Goal: Task Accomplishment & Management: Complete application form

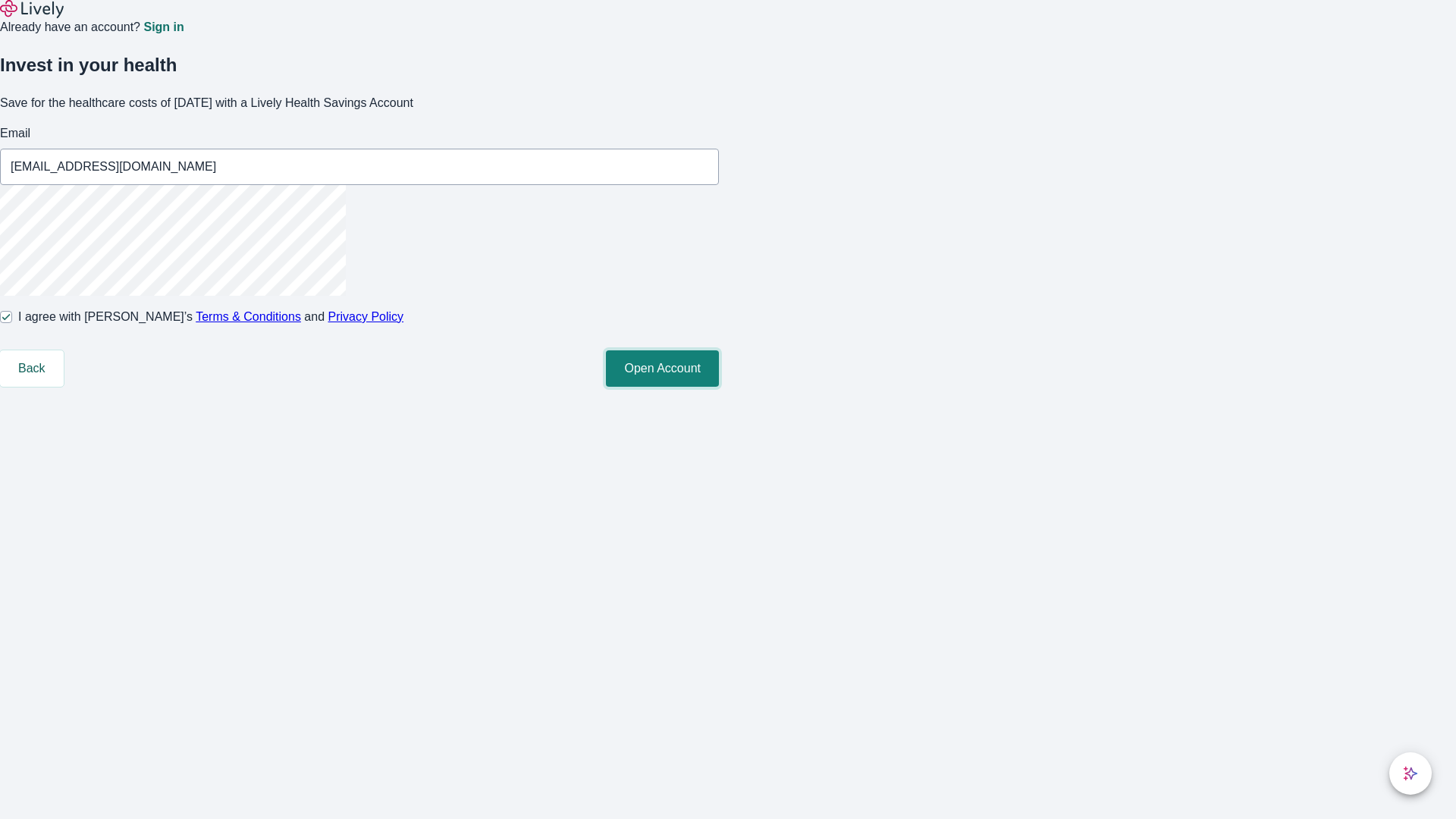
click at [719, 387] on button "Open Account" at bounding box center [662, 369] width 113 height 37
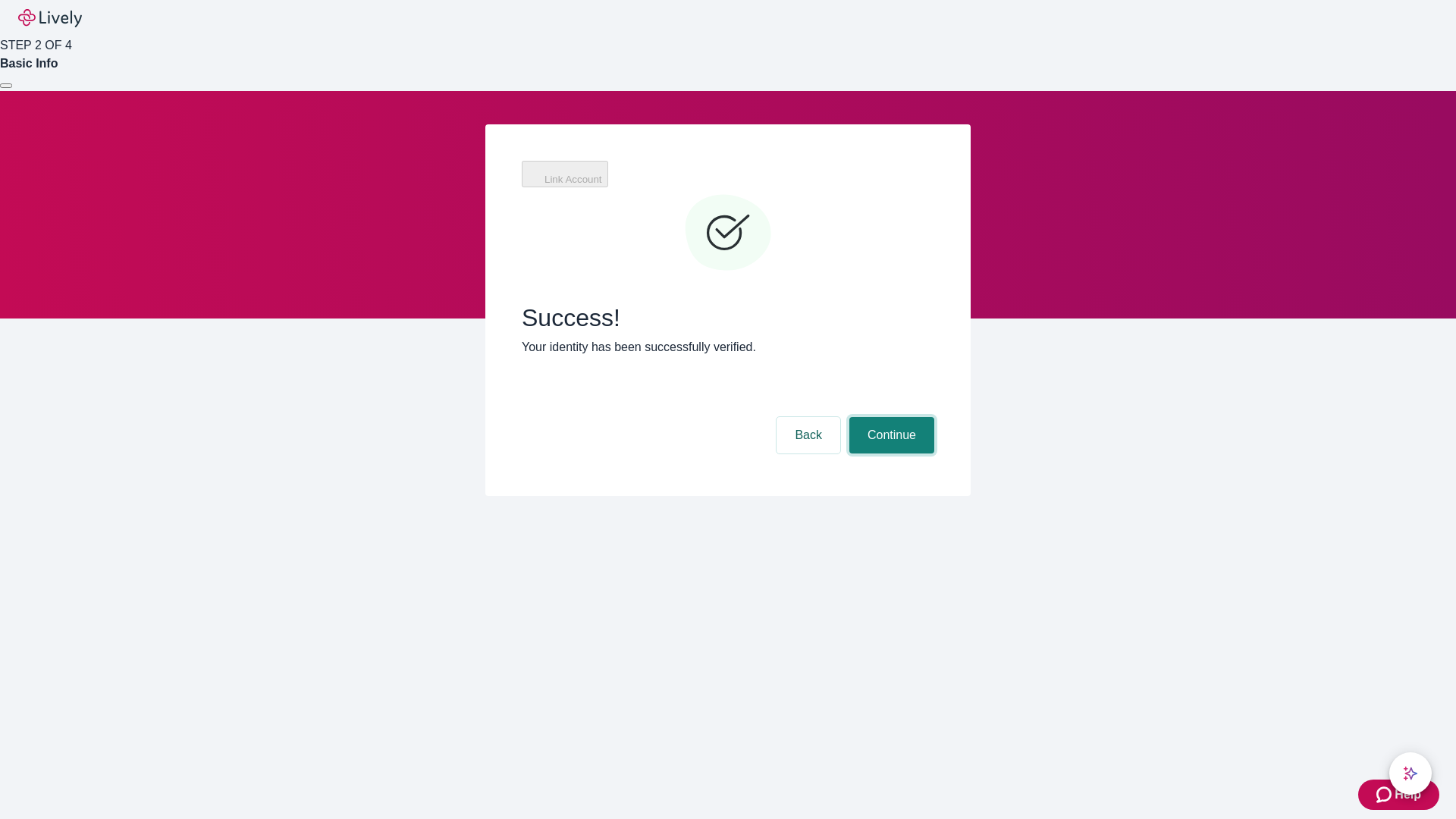
click at [890, 417] on button "Continue" at bounding box center [892, 435] width 85 height 37
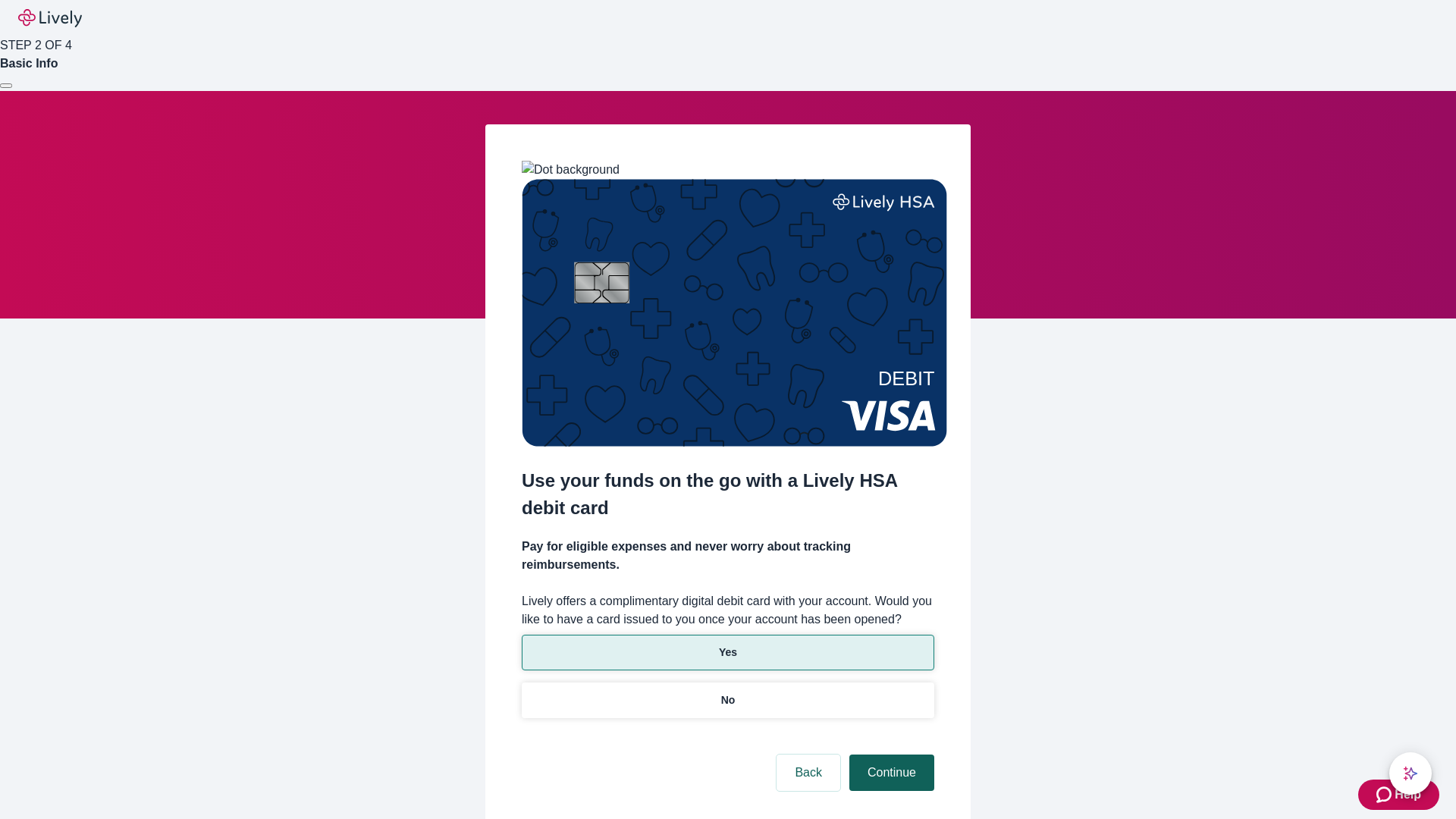
click at [728, 644] on p "Yes" at bounding box center [728, 652] width 18 height 16
click at [890, 754] on button "Continue" at bounding box center [892, 773] width 85 height 37
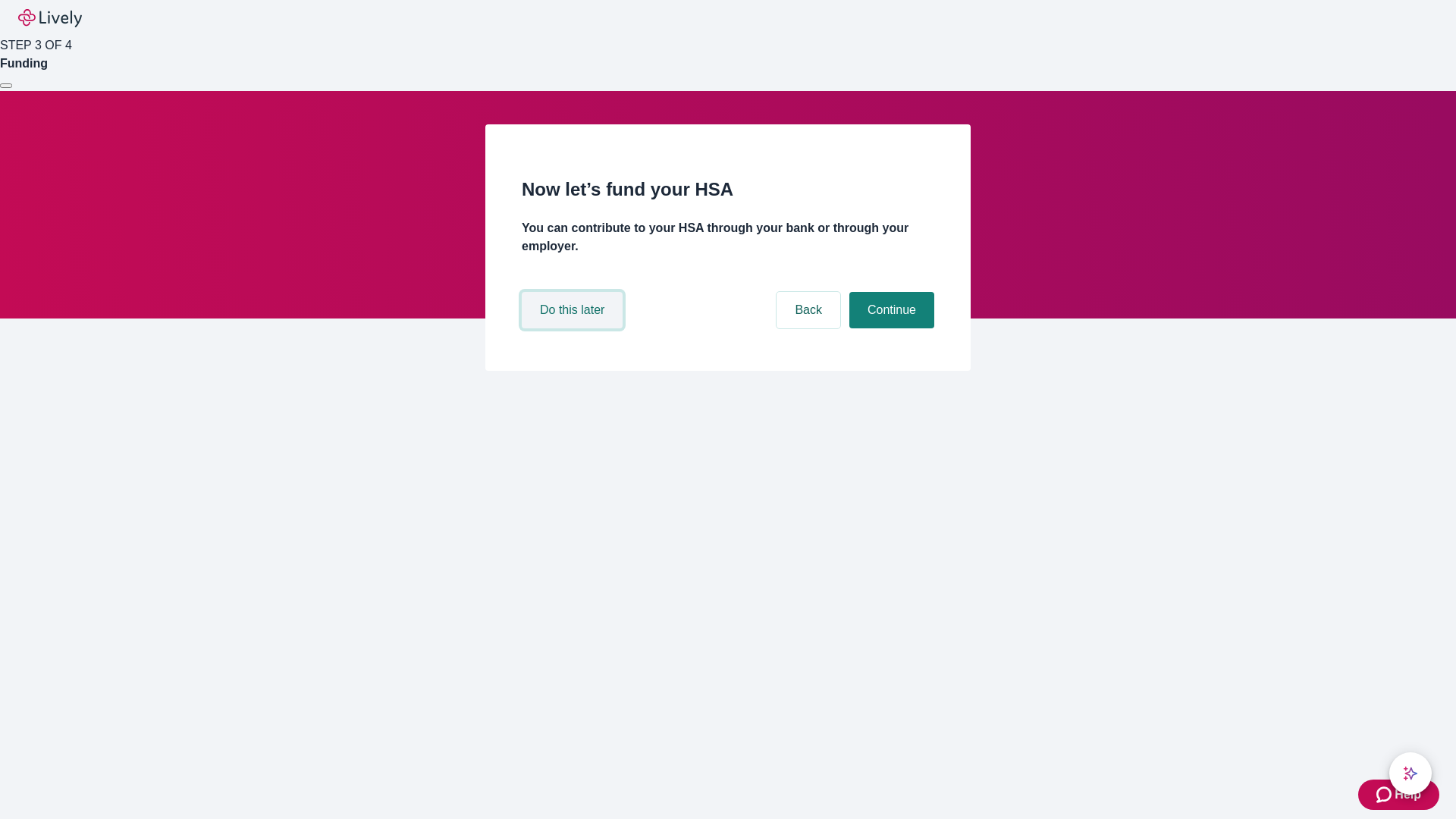
click at [574, 328] on button "Do this later" at bounding box center [572, 311] width 101 height 37
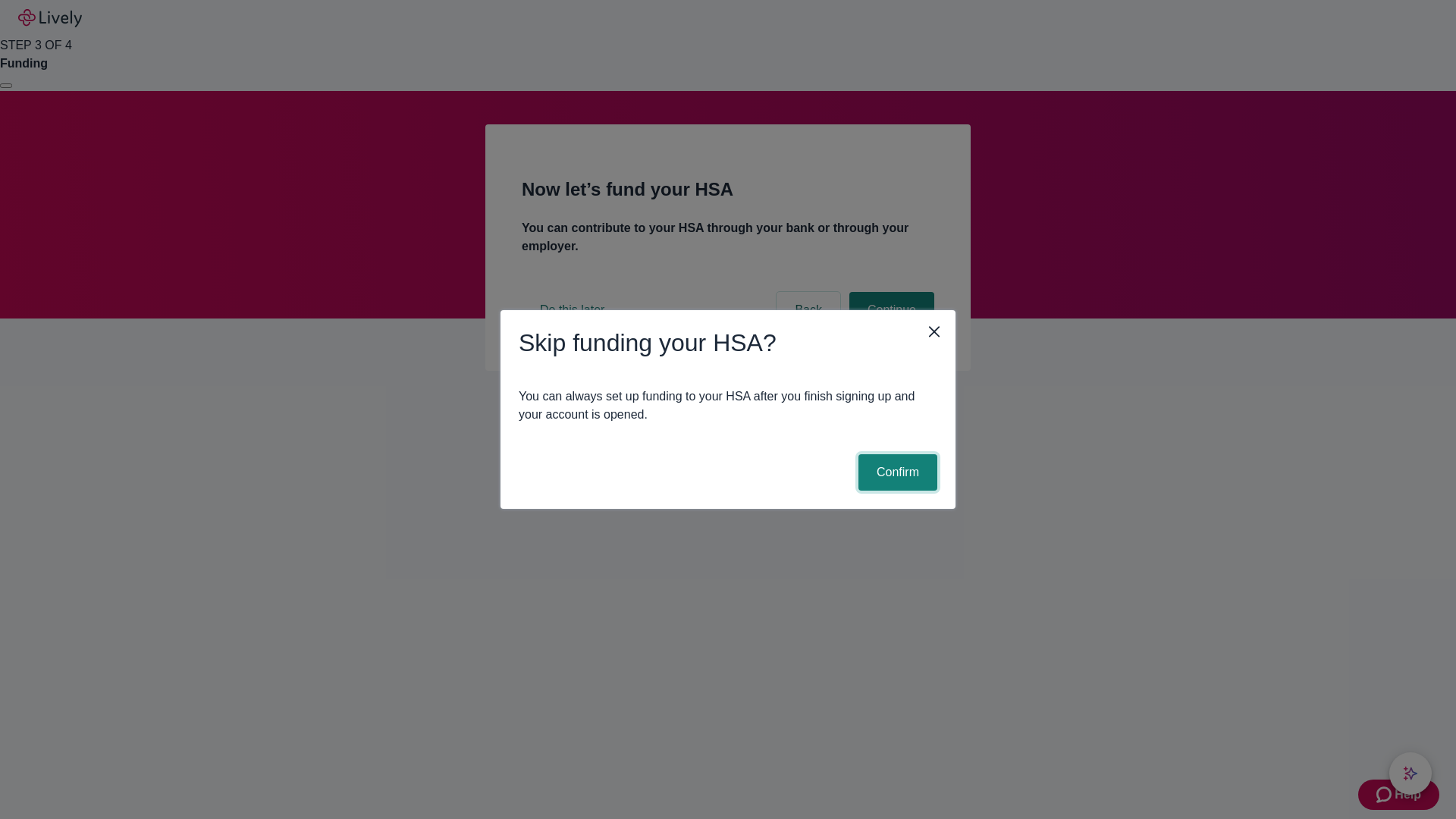
click at [895, 473] on button "Confirm" at bounding box center [898, 473] width 79 height 37
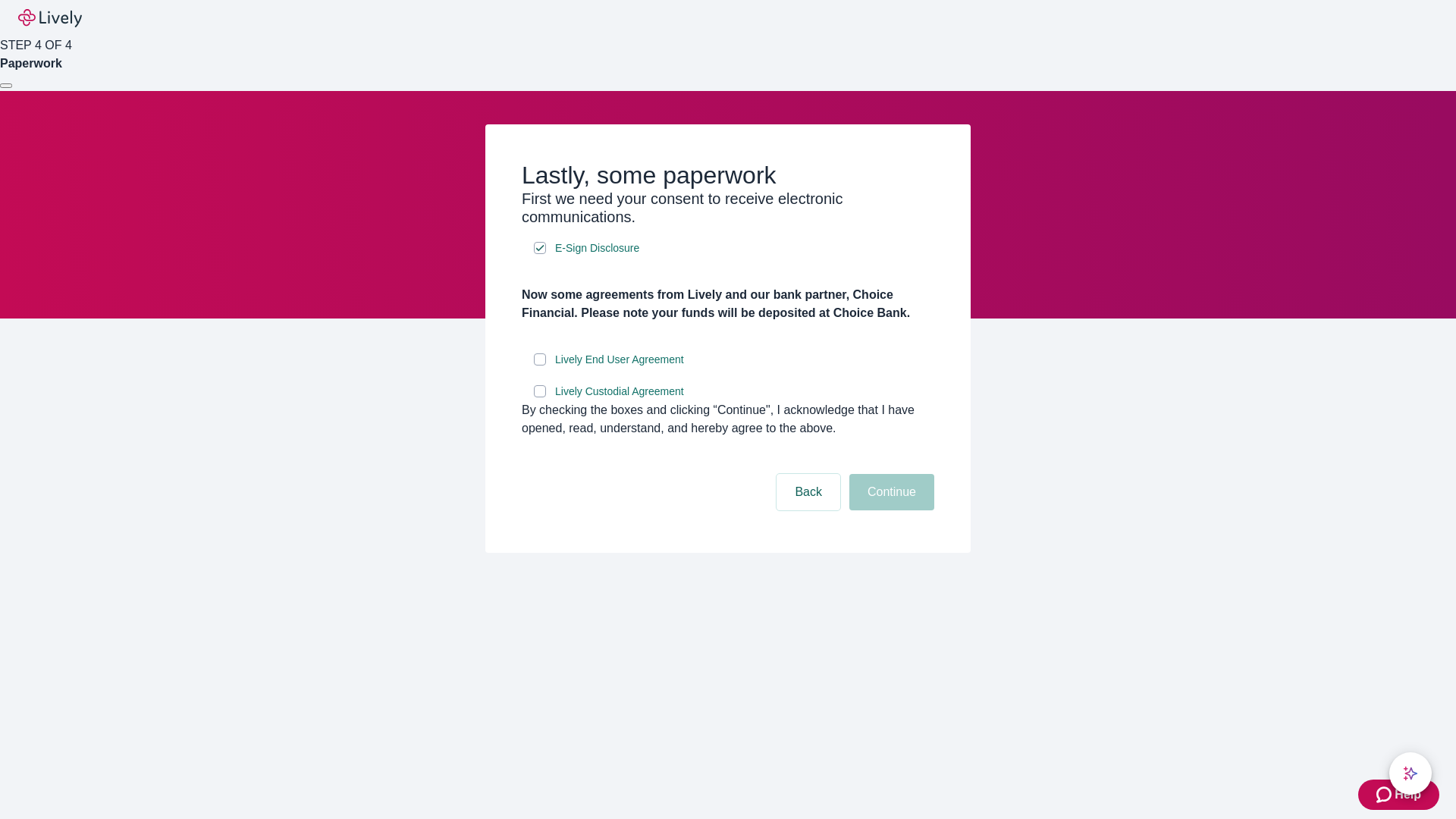
click at [540, 366] on input "Lively End User Agreement" at bounding box center [539, 359] width 13 height 13
checkbox input "true"
click at [540, 397] on input "Lively Custodial Agreement" at bounding box center [539, 391] width 13 height 13
checkbox input "true"
click at [890, 510] on button "Continue" at bounding box center [892, 492] width 85 height 37
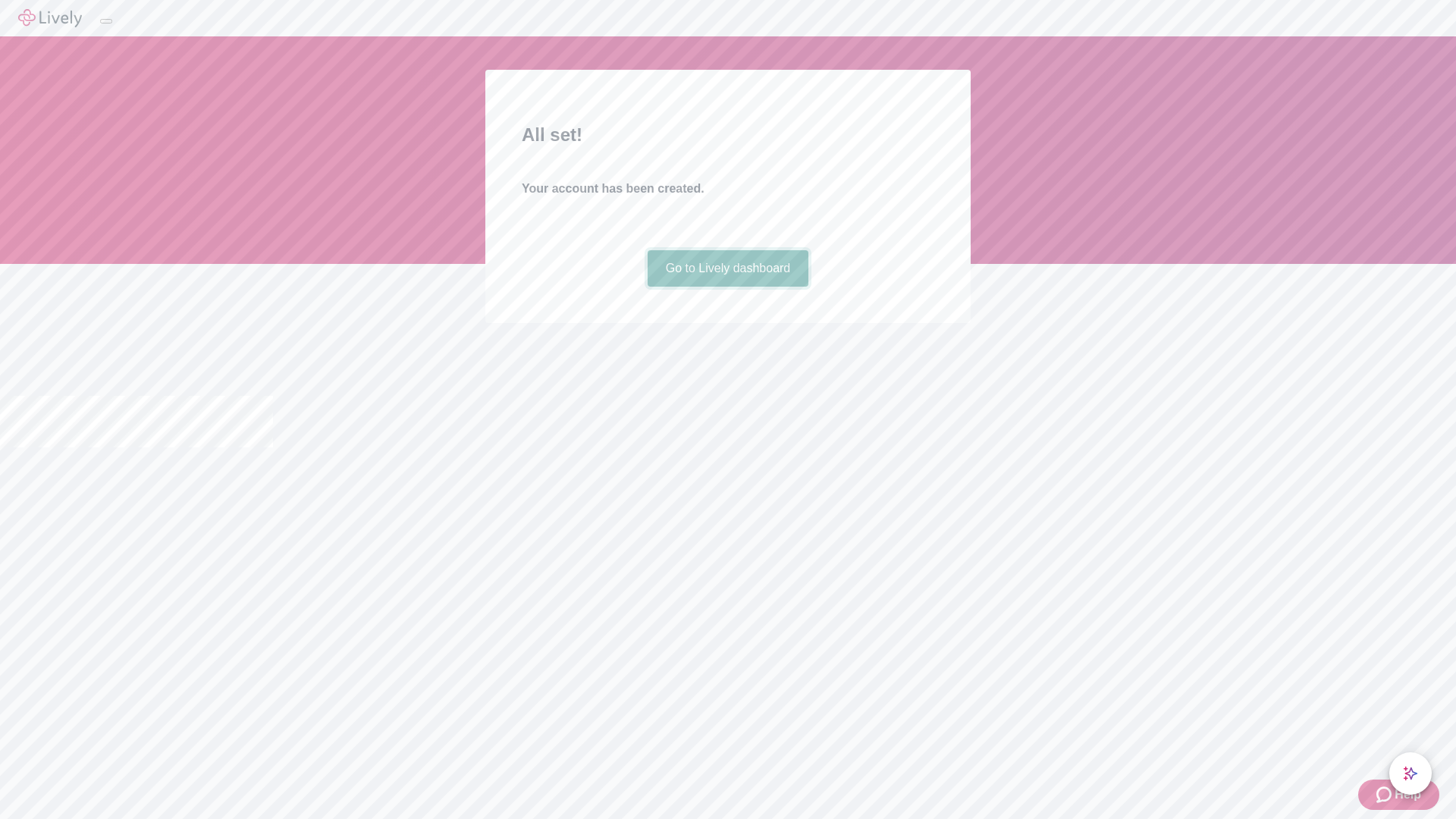
click at [728, 287] on link "Go to Lively dashboard" at bounding box center [728, 268] width 161 height 37
